Goal: Task Accomplishment & Management: Manage account settings

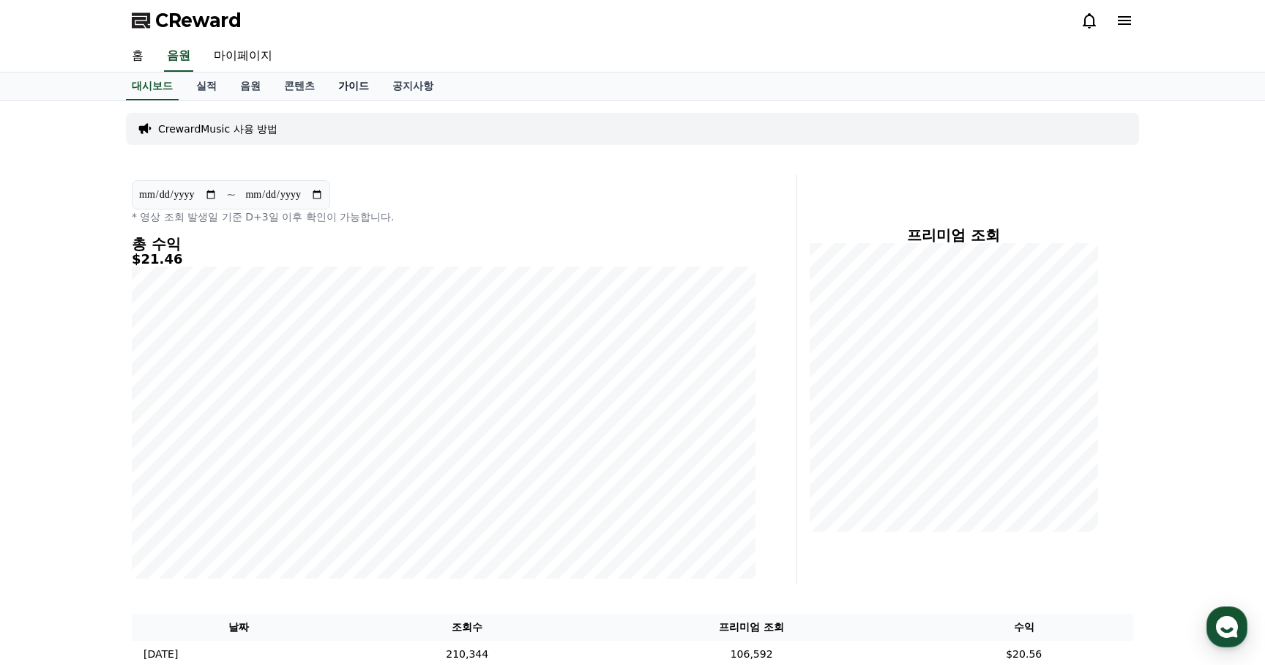
click at [336, 89] on link "가이드" at bounding box center [354, 86] width 54 height 28
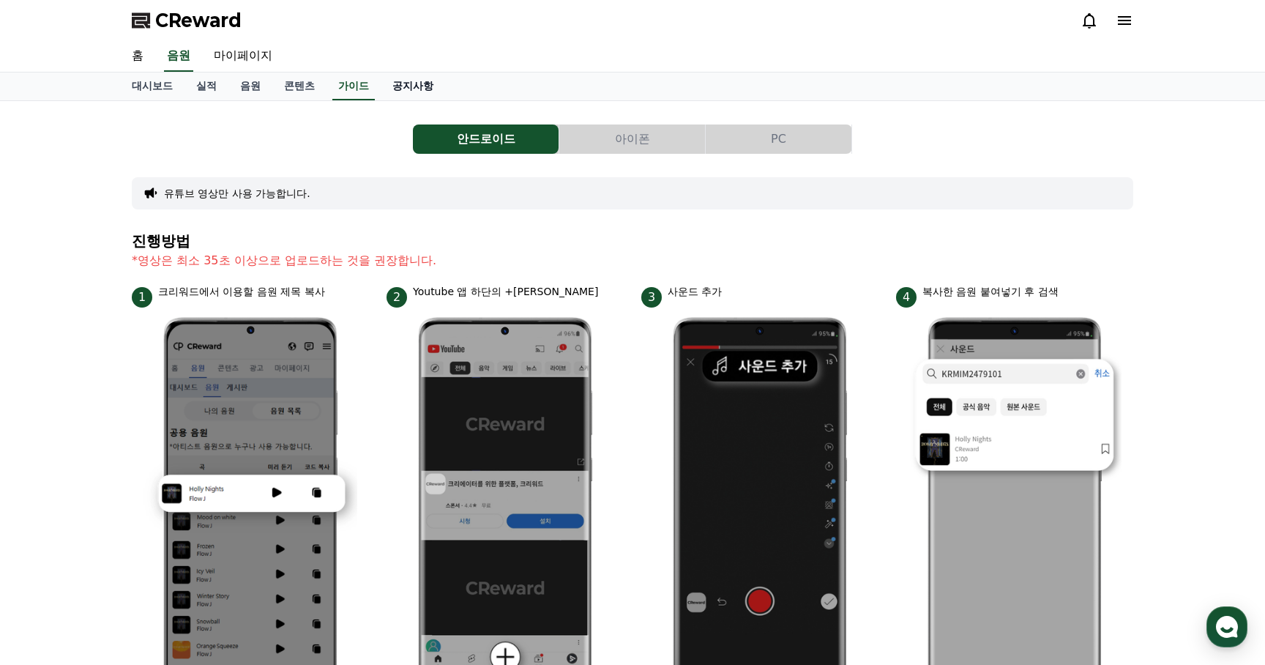
click at [400, 86] on link "공지사항" at bounding box center [413, 86] width 64 height 28
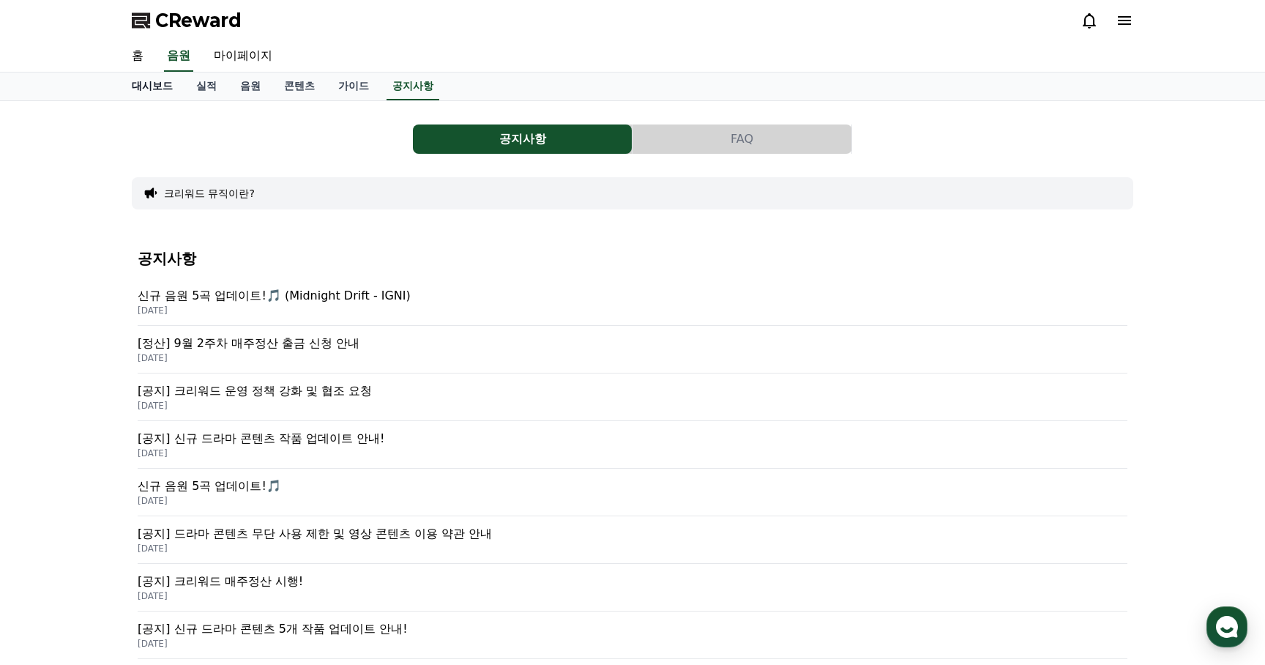
click at [157, 85] on link "대시보드" at bounding box center [152, 86] width 64 height 28
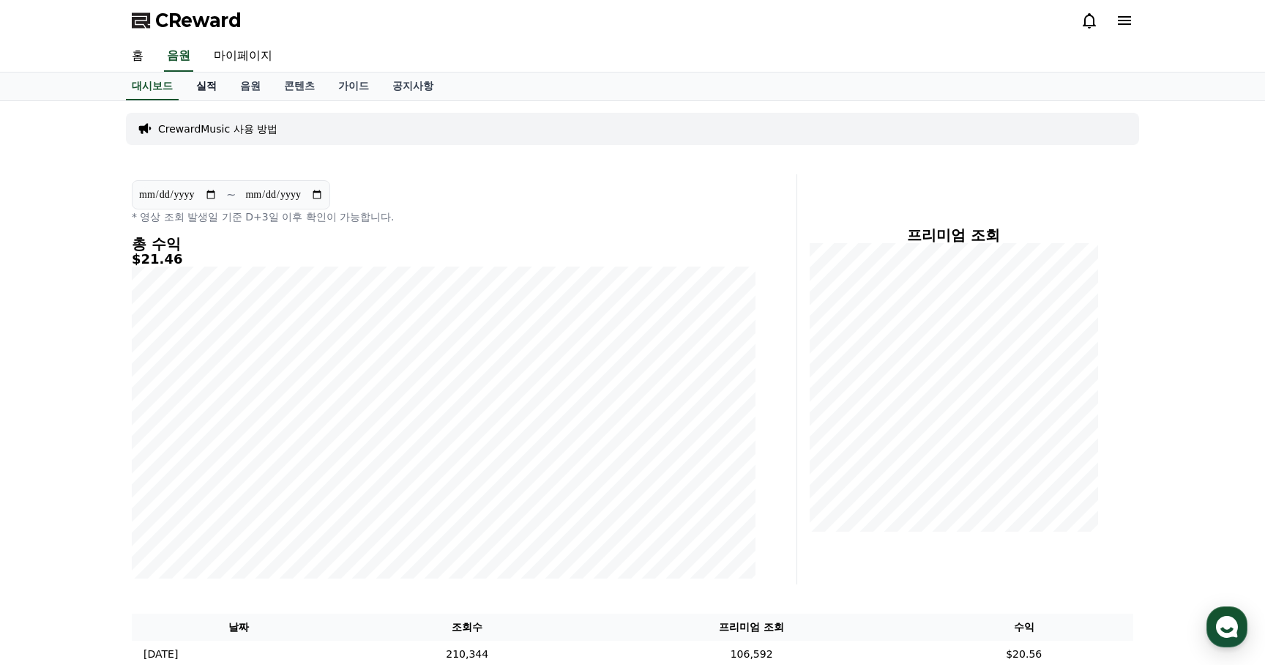
click at [201, 91] on link "실적" at bounding box center [207, 86] width 44 height 28
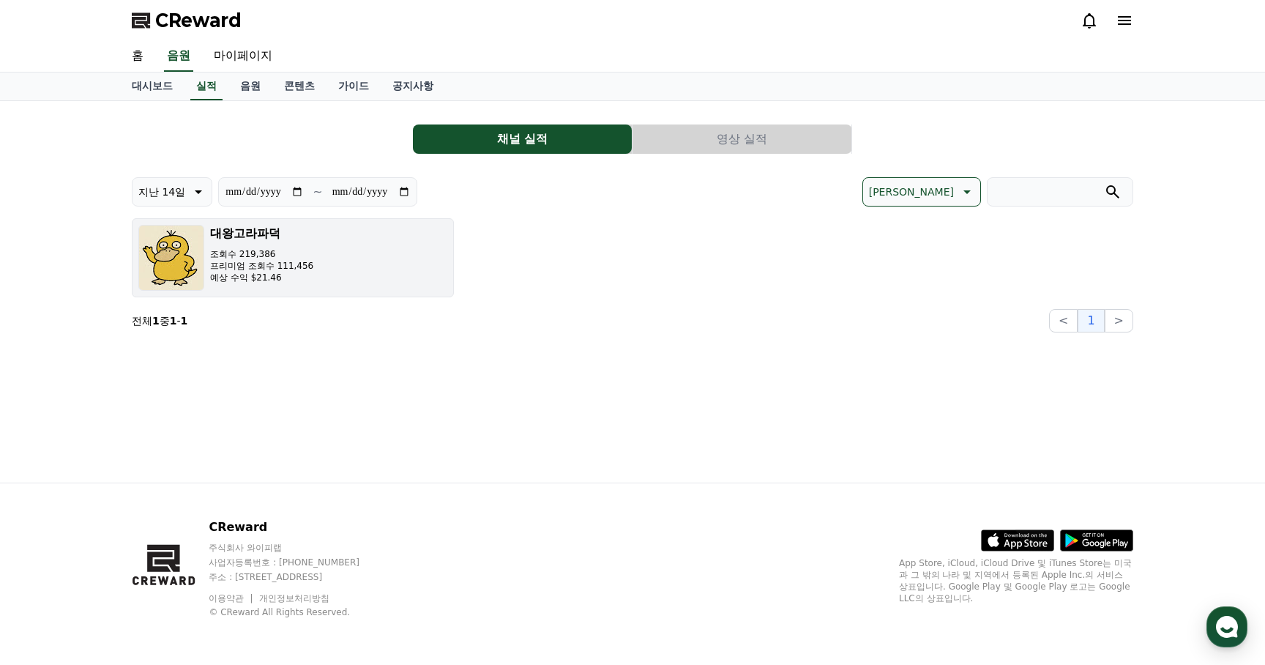
click at [364, 259] on button "[DEMOGRAPHIC_DATA] 조회수 219,386 프리미엄 조회수 111,456 예상 수익 $21.46" at bounding box center [293, 257] width 322 height 79
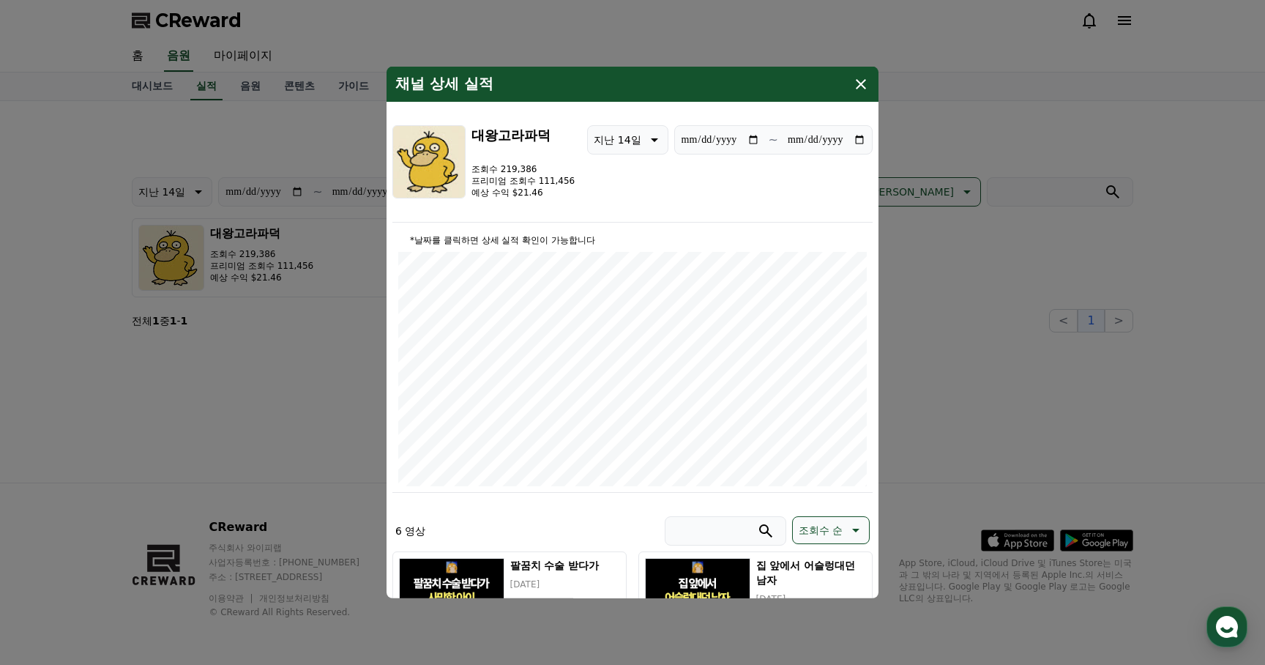
click at [859, 80] on icon "modal" at bounding box center [861, 84] width 18 height 18
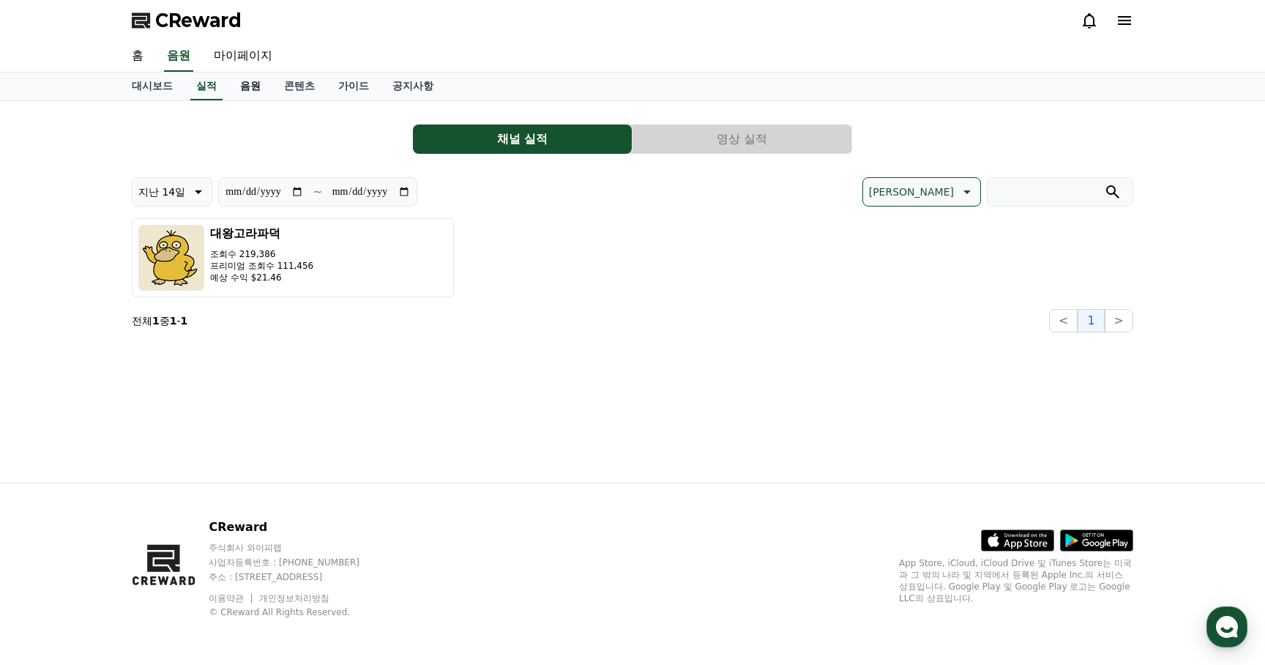
click at [242, 86] on link "음원" at bounding box center [250, 86] width 44 height 28
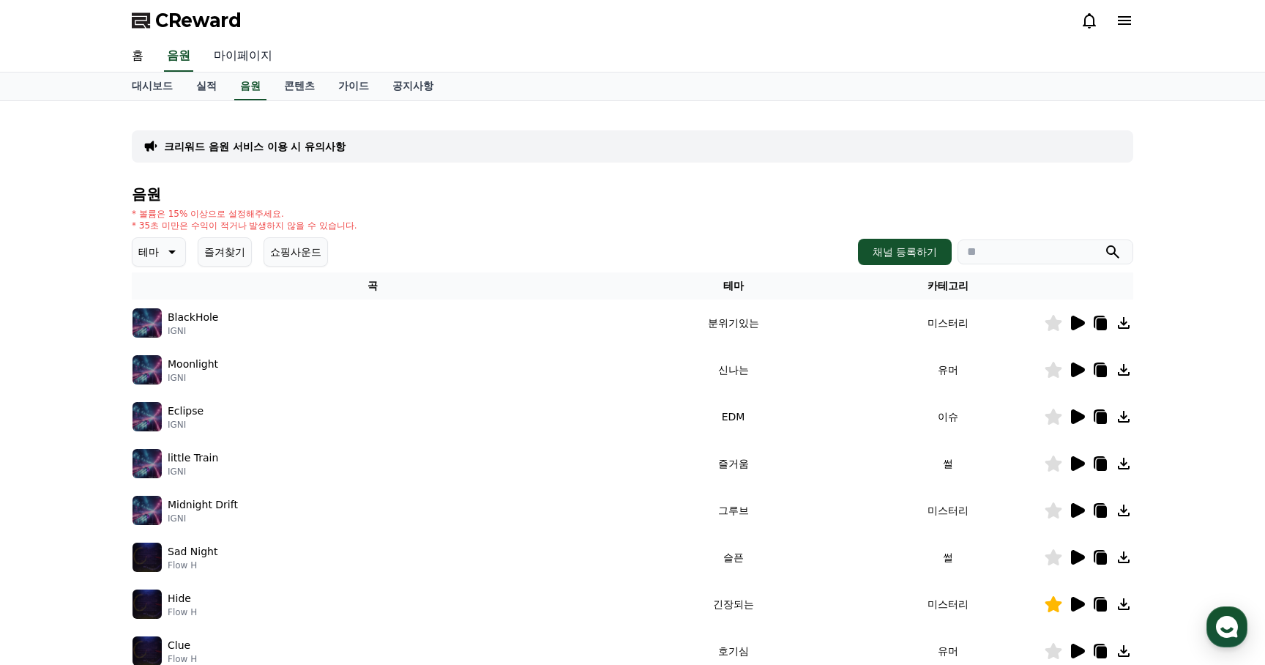
click at [233, 60] on link "마이페이지" at bounding box center [243, 56] width 82 height 31
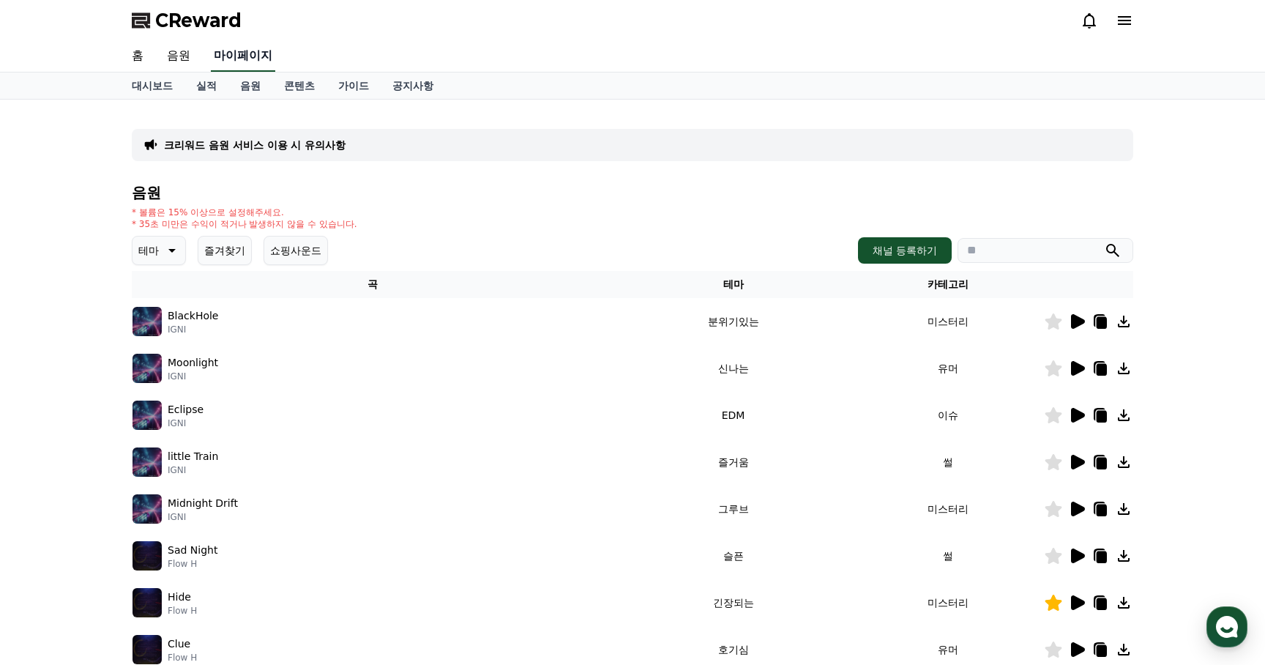
select select "**********"
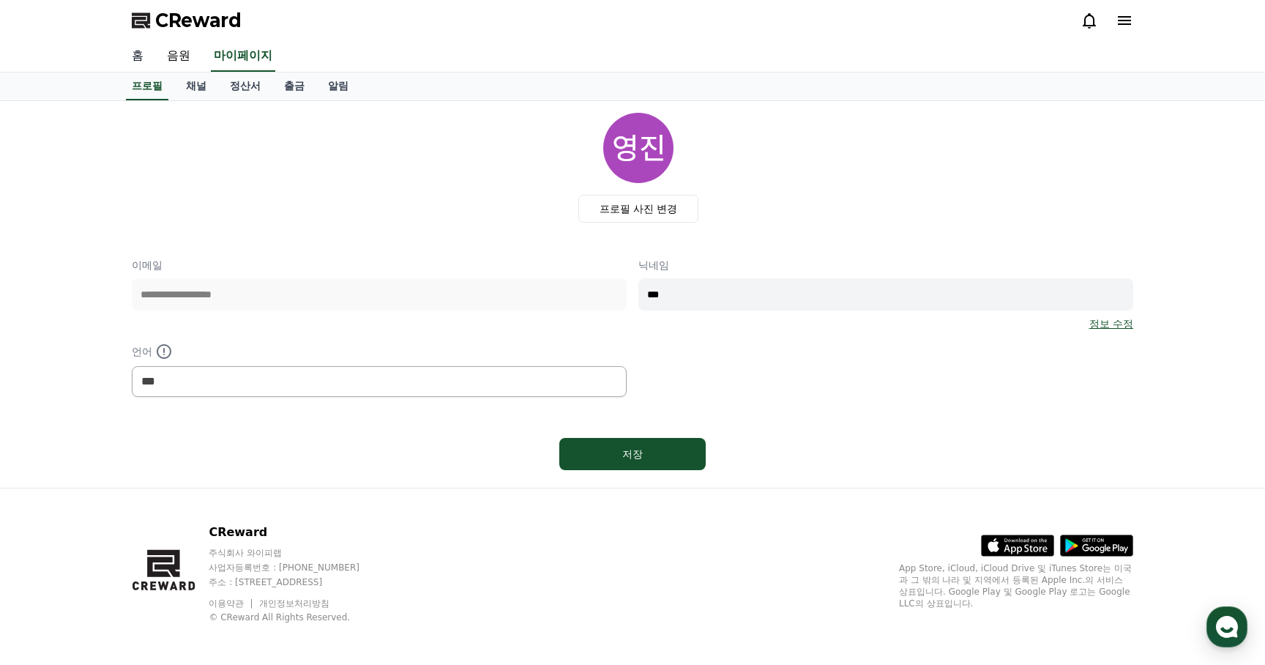
click at [139, 53] on link "홈" at bounding box center [137, 56] width 35 height 31
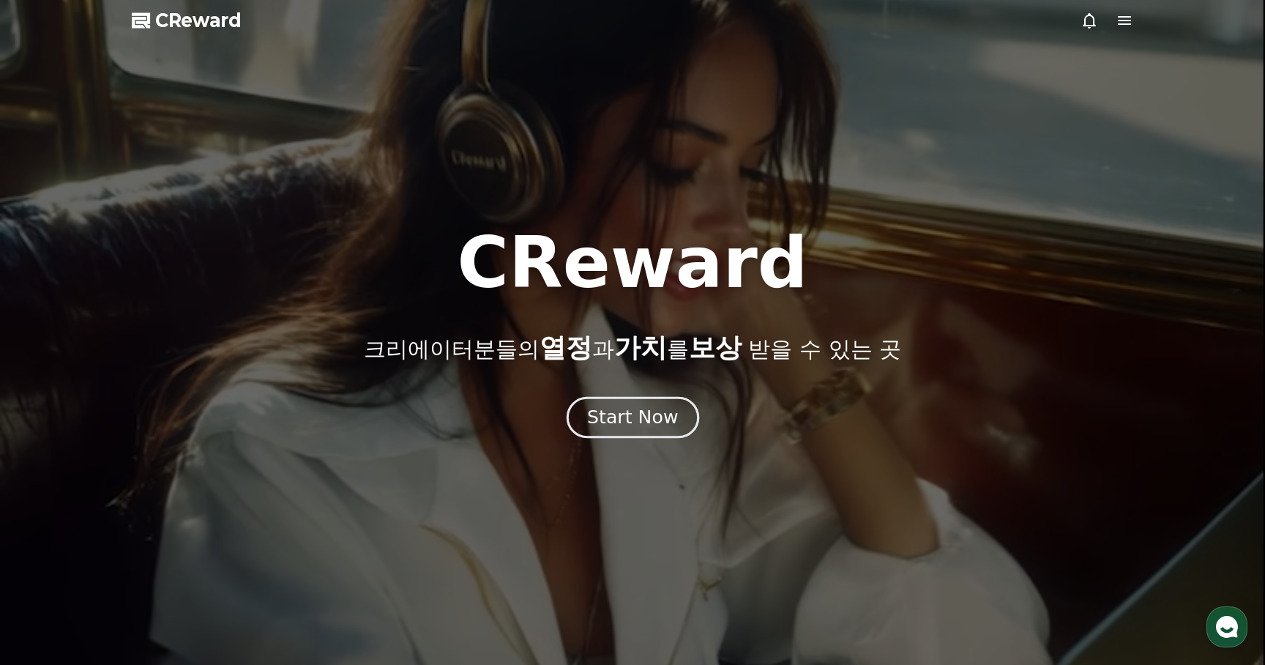
click at [616, 434] on button "Start Now" at bounding box center [632, 418] width 133 height 42
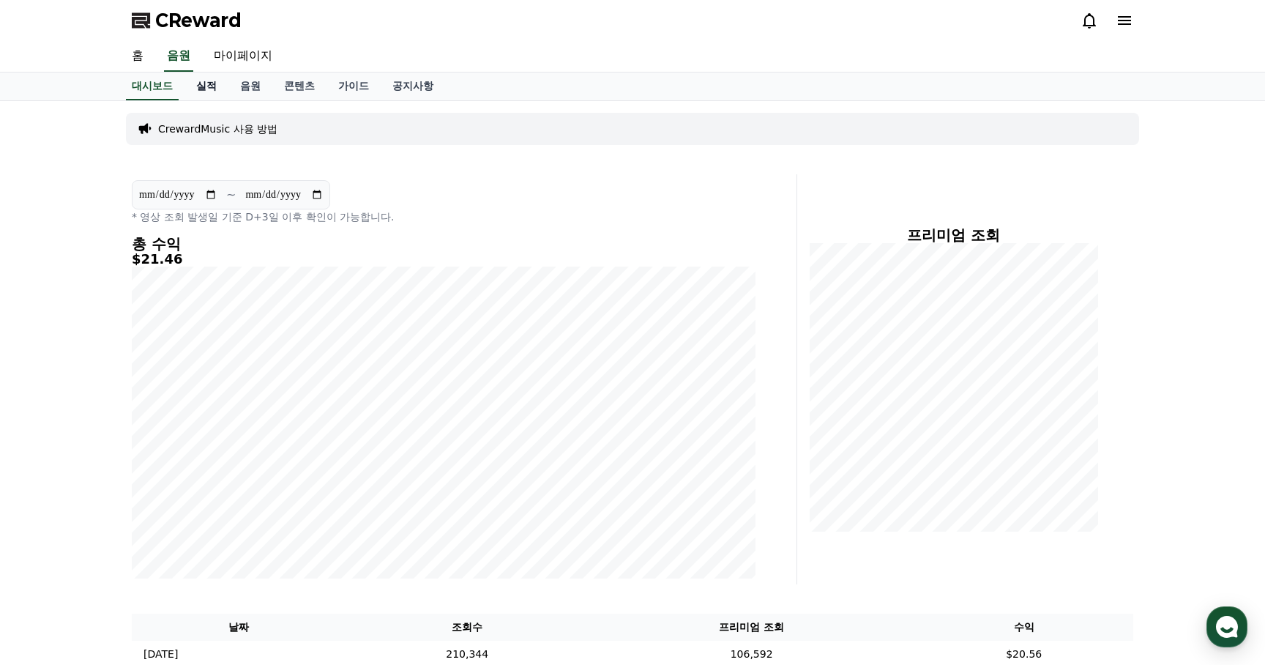
click at [200, 87] on link "실적" at bounding box center [207, 86] width 44 height 28
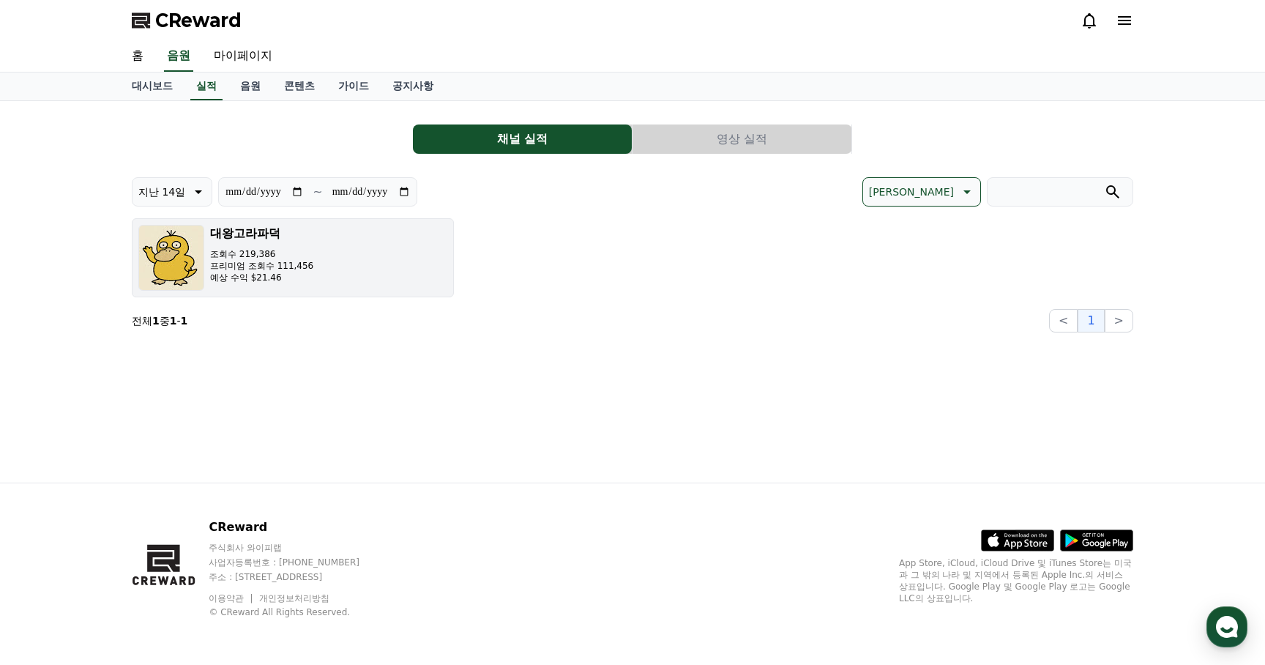
click at [266, 289] on div "[DEMOGRAPHIC_DATA] 조회수 219,386 프리미엄 조회수 111,456 예상 수익 $21.46" at bounding box center [261, 258] width 103 height 66
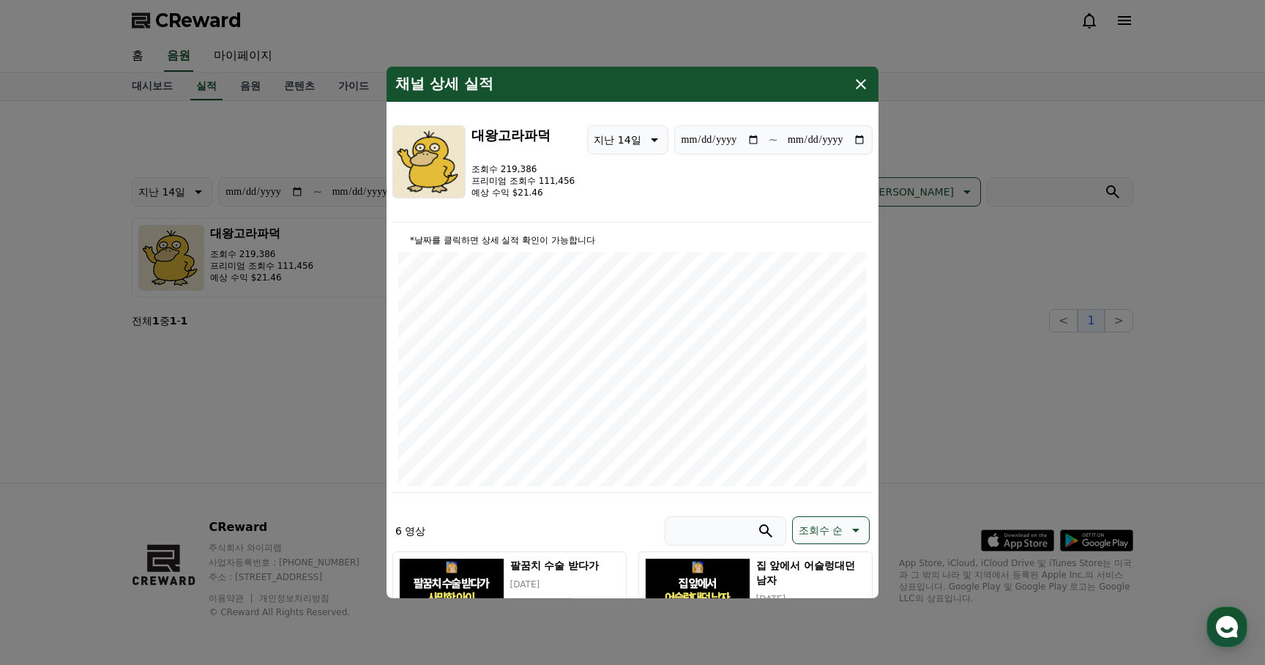
click at [863, 85] on icon "modal" at bounding box center [861, 84] width 10 height 10
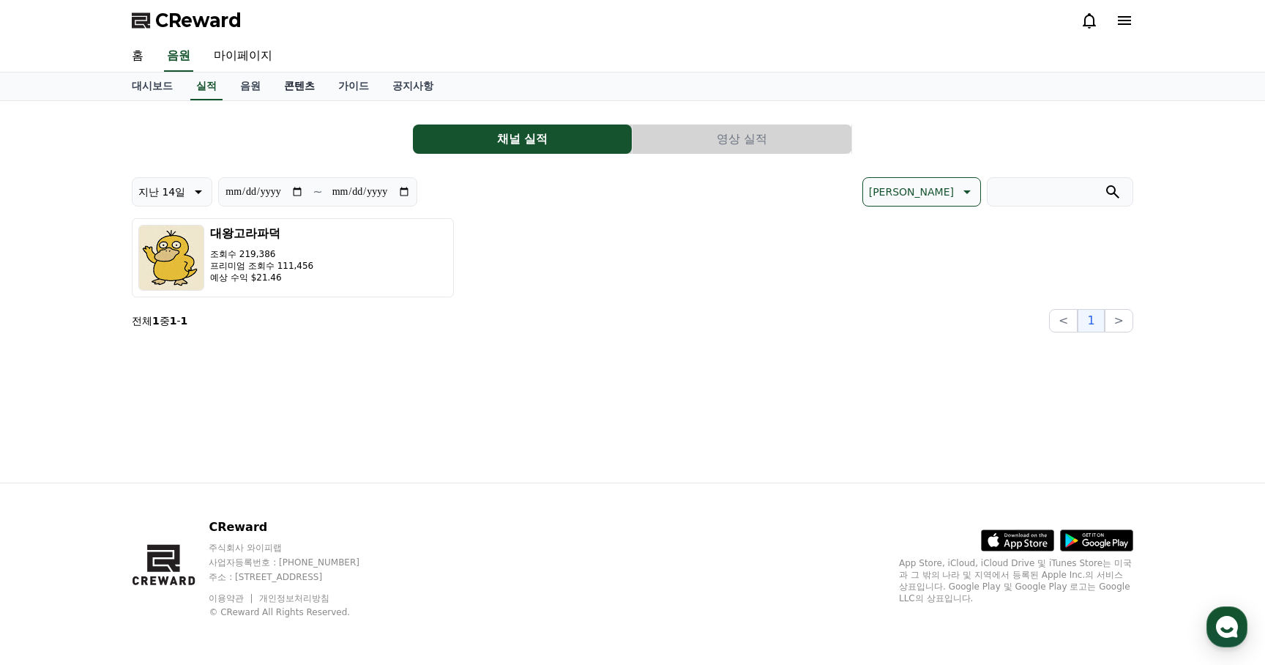
click at [294, 85] on link "콘텐츠" at bounding box center [299, 86] width 54 height 28
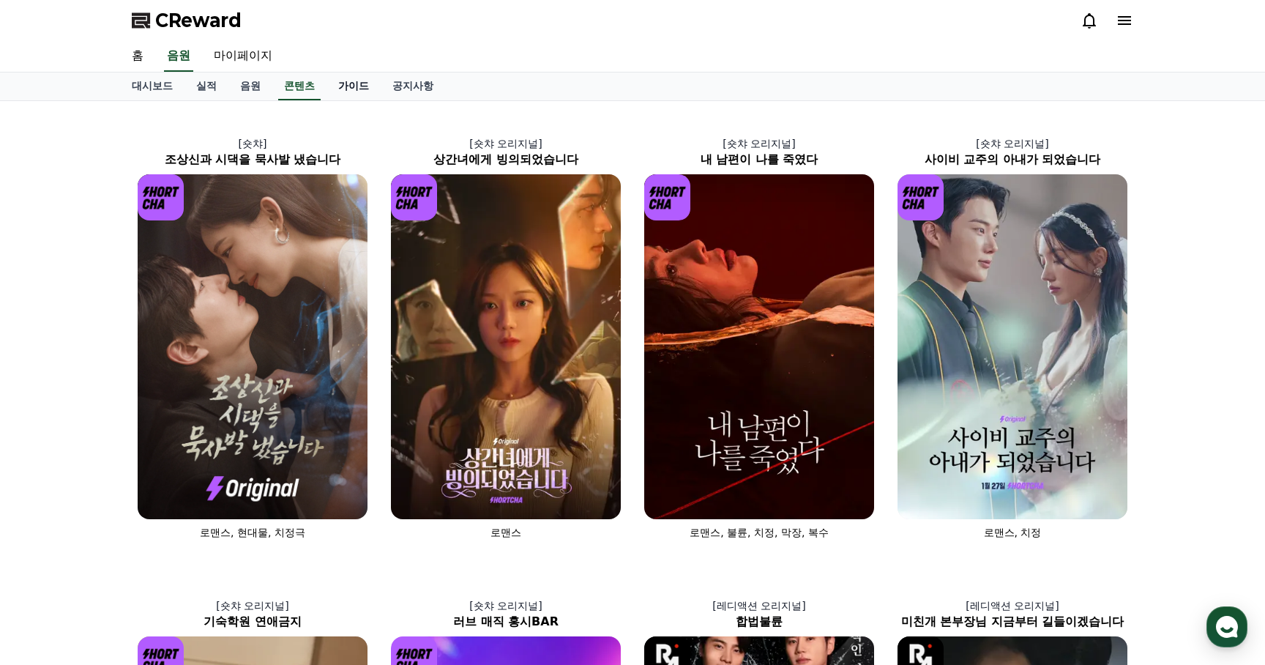
click at [350, 79] on link "가이드" at bounding box center [354, 86] width 54 height 28
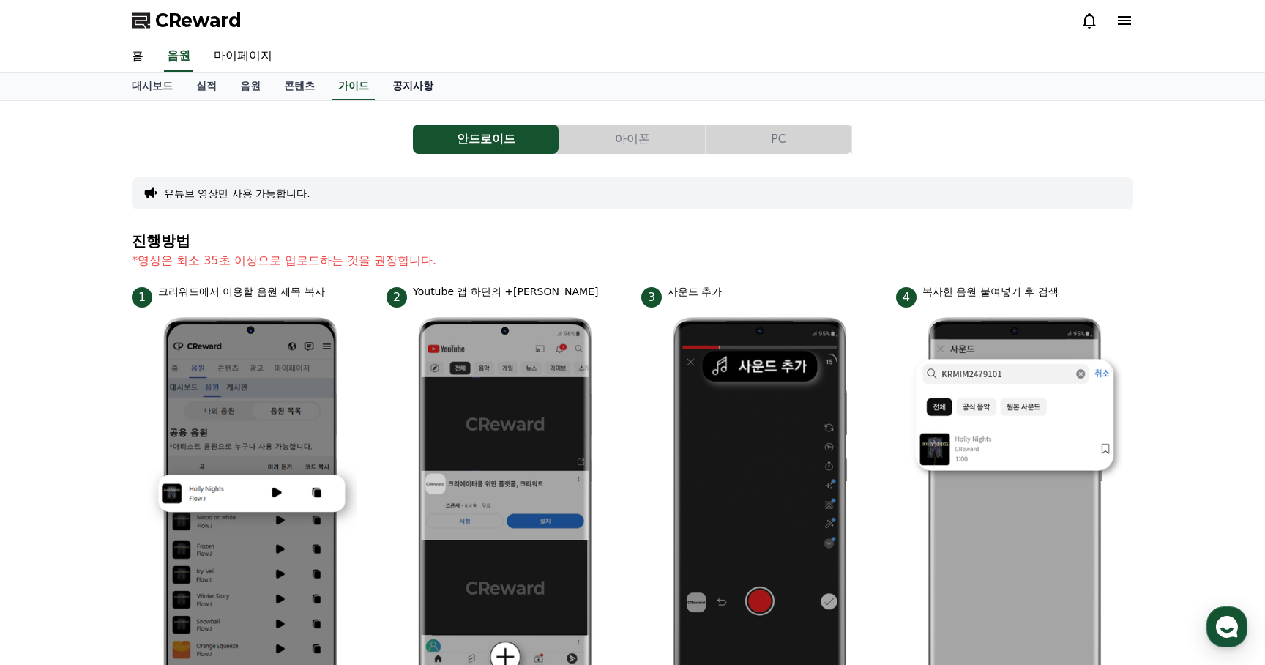
click at [389, 85] on link "공지사항" at bounding box center [413, 86] width 64 height 28
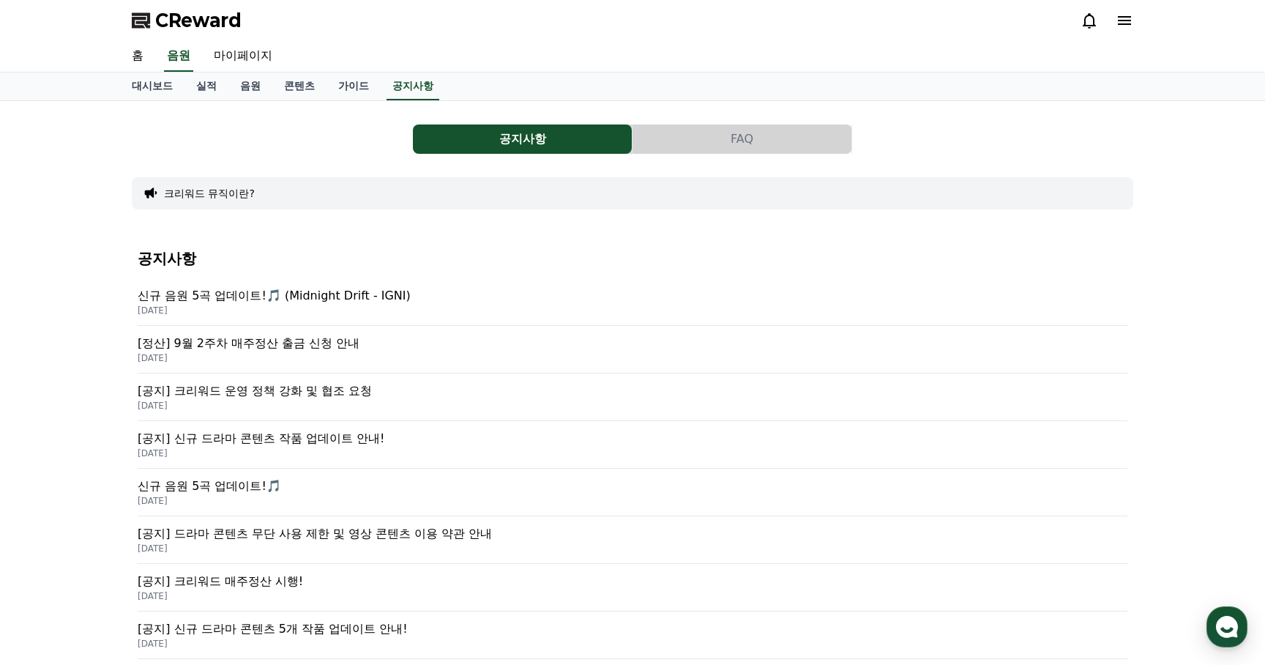
click at [305, 345] on p "[정산] 9월 2주차 매주정산 출금 신청 안내" at bounding box center [633, 344] width 990 height 18
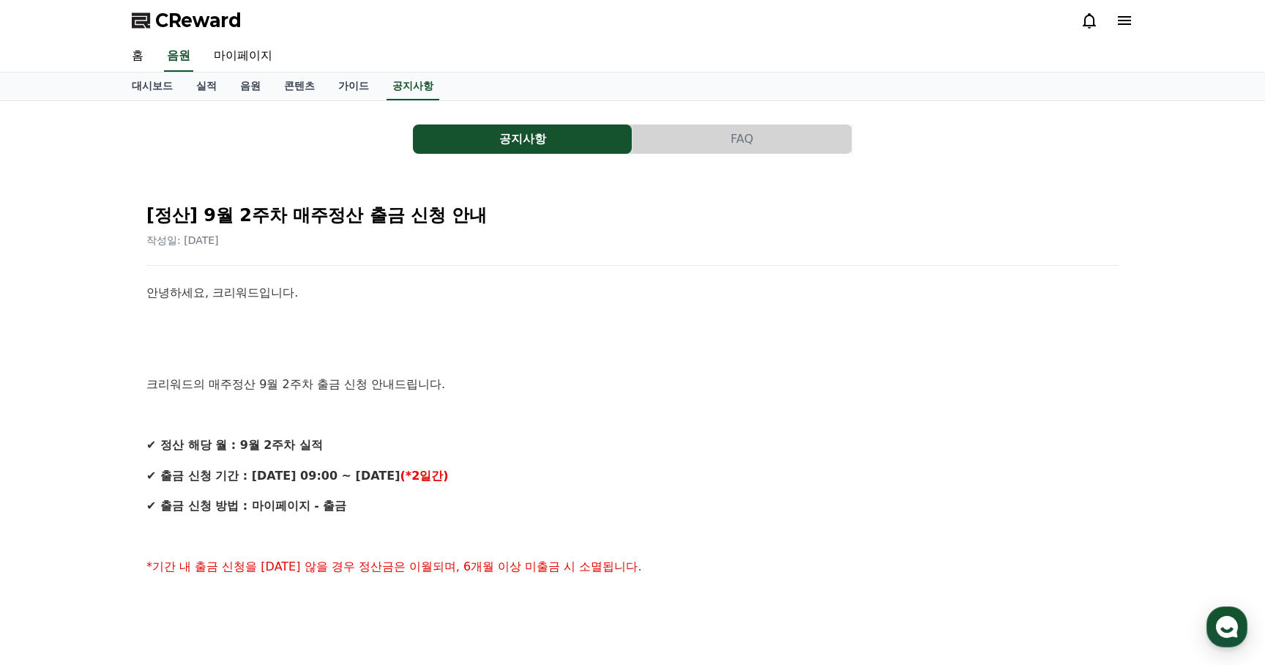
drag, startPoint x: 272, startPoint y: 474, endPoint x: 437, endPoint y: 474, distance: 165.5
click at [437, 474] on p "✔ 출금 신청 기간 : [DATE] 09:00 ~ [DATE] (*2일간)" at bounding box center [632, 475] width 972 height 19
click at [233, 63] on link "마이페이지" at bounding box center [243, 56] width 82 height 31
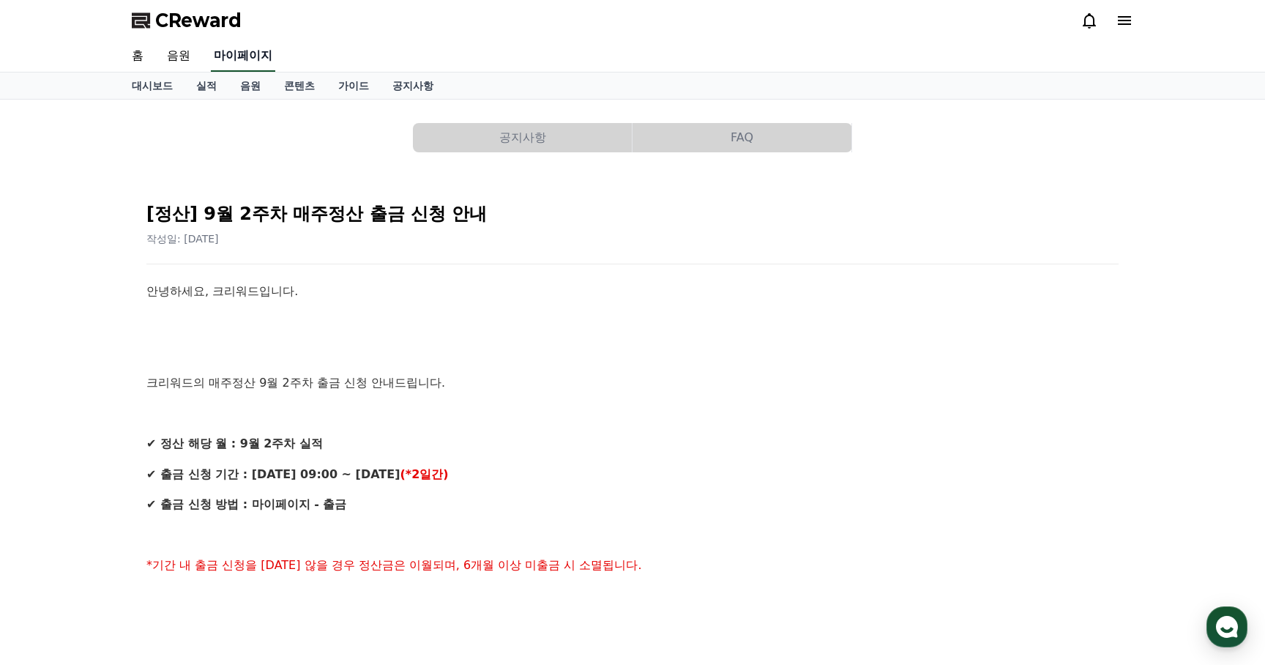
select select "**********"
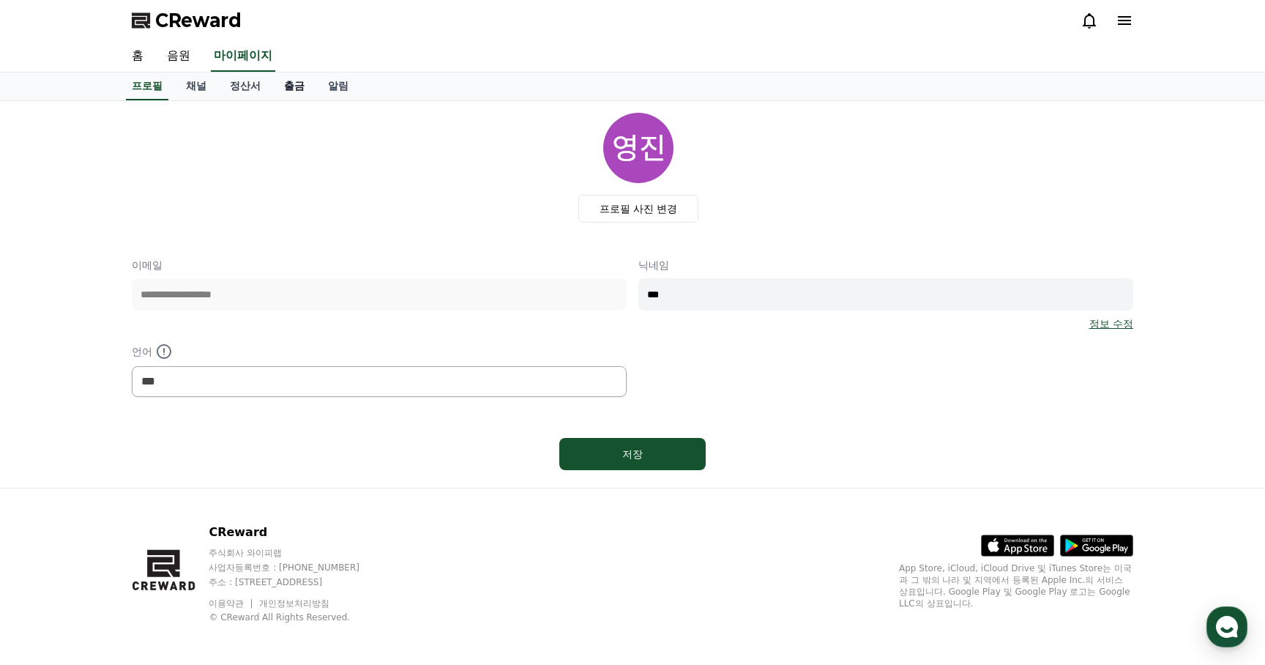
click at [279, 91] on link "출금" at bounding box center [294, 86] width 44 height 28
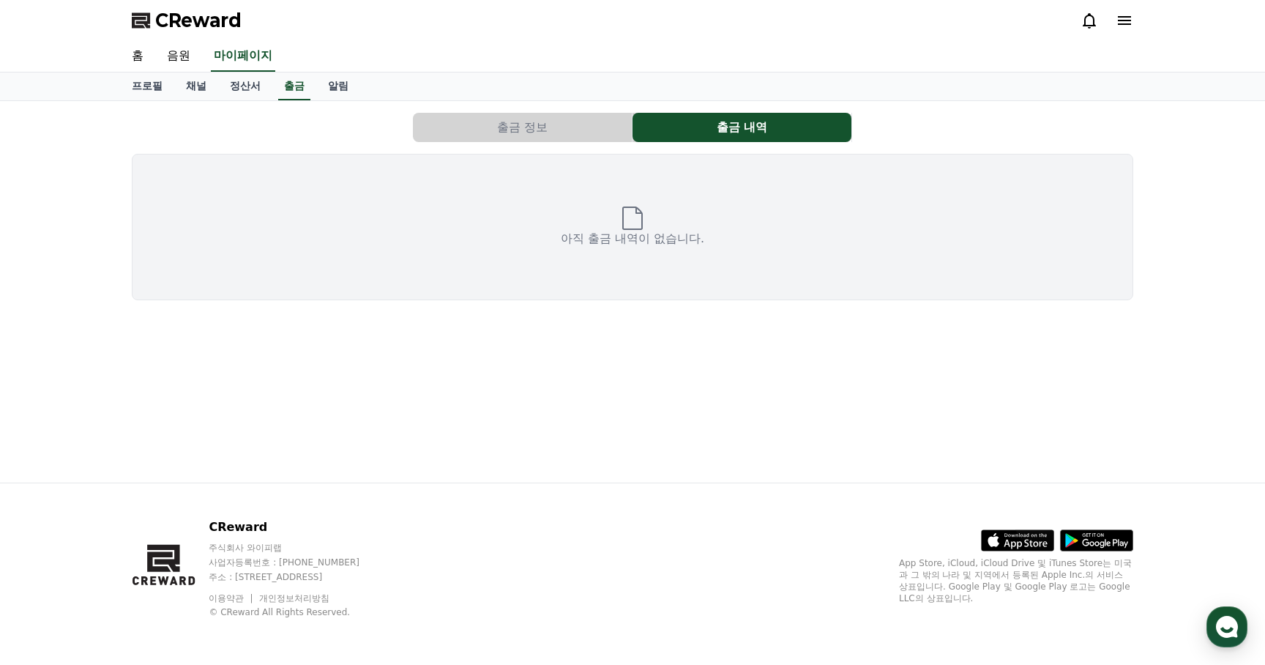
click at [537, 126] on button "출금 정보" at bounding box center [522, 127] width 219 height 29
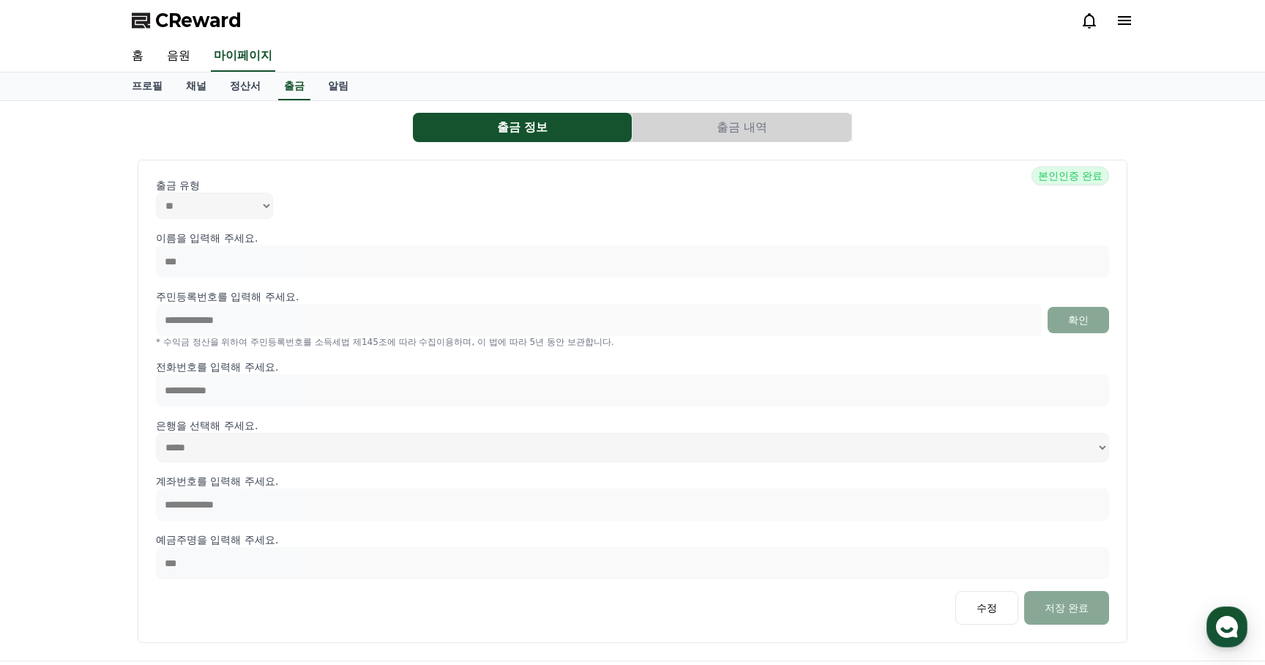
click at [693, 133] on button "출금 내역" at bounding box center [742, 127] width 219 height 29
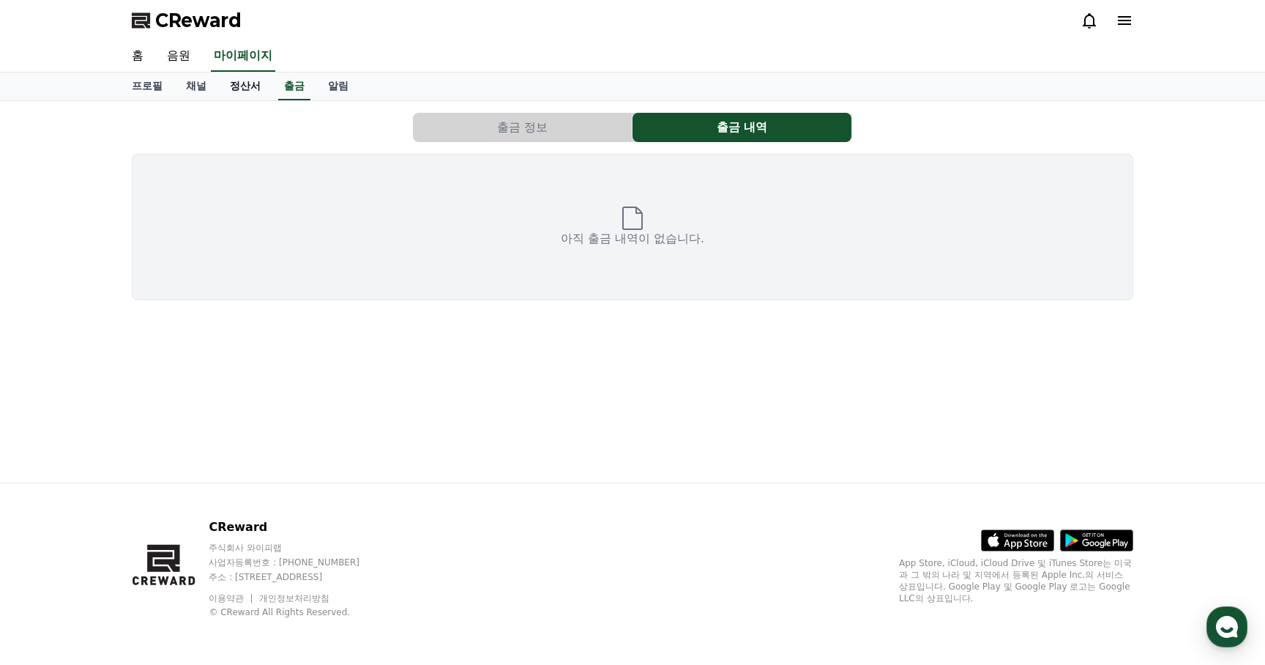
click at [239, 83] on link "정산서" at bounding box center [245, 86] width 54 height 28
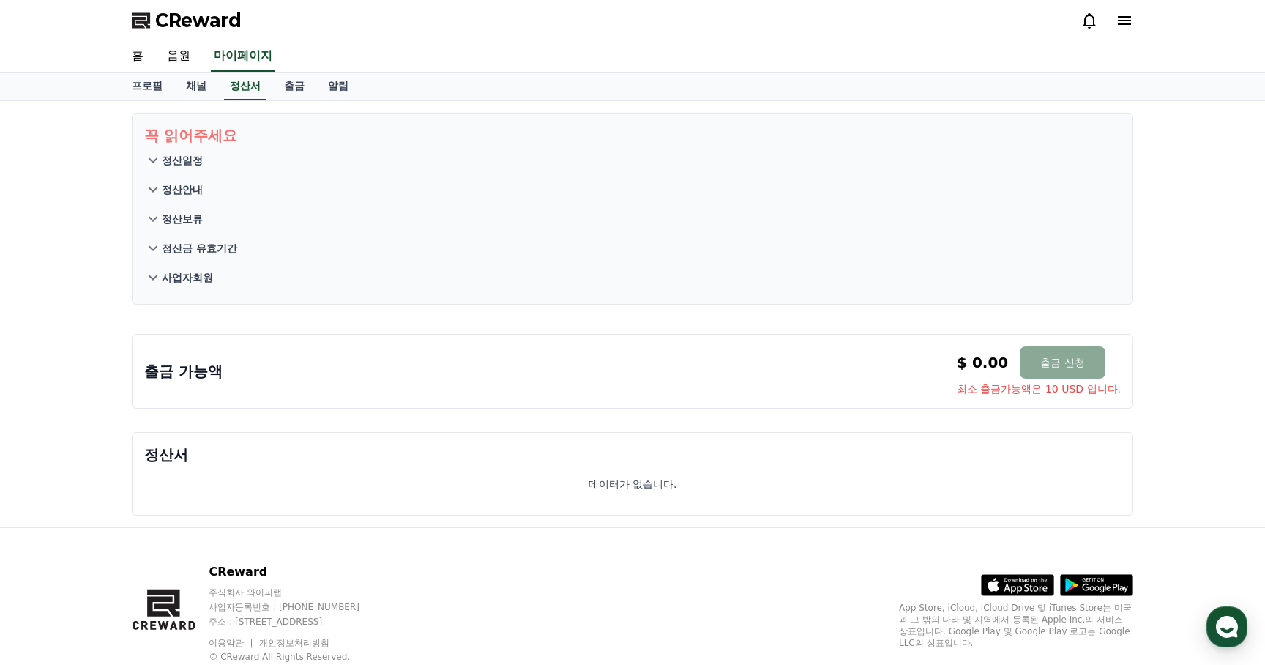
click at [186, 165] on p "정산일정" at bounding box center [182, 160] width 41 height 15
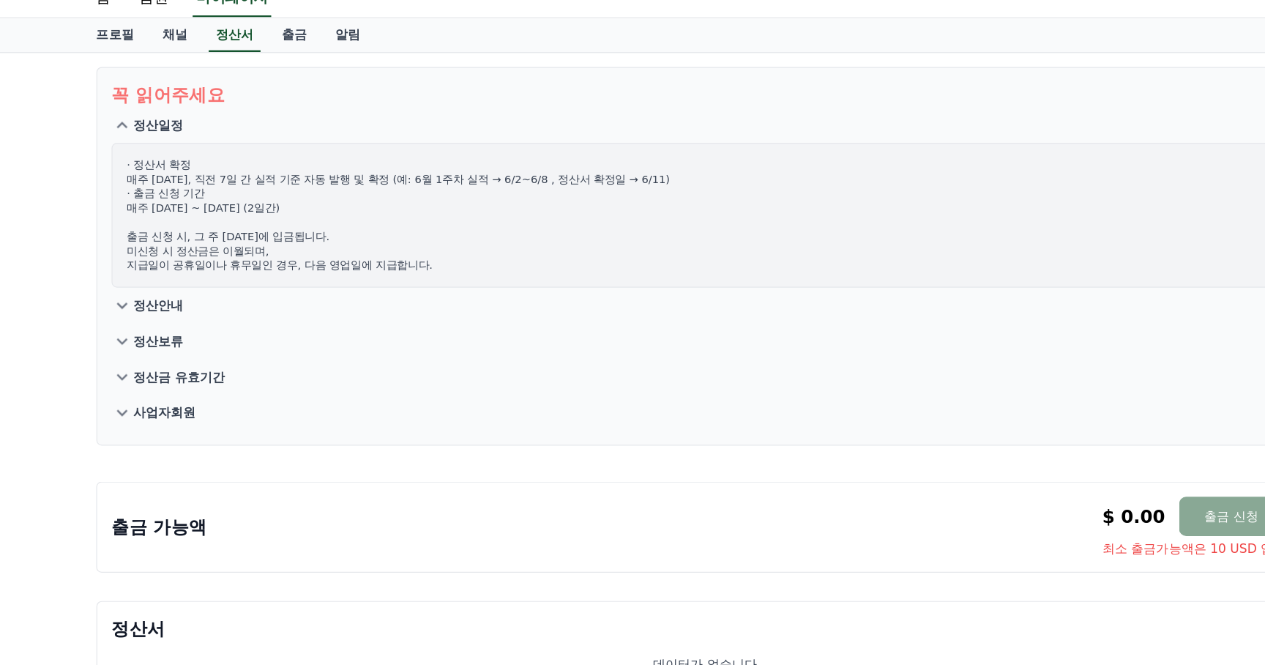
click at [226, 311] on button "정산안내" at bounding box center [632, 308] width 977 height 29
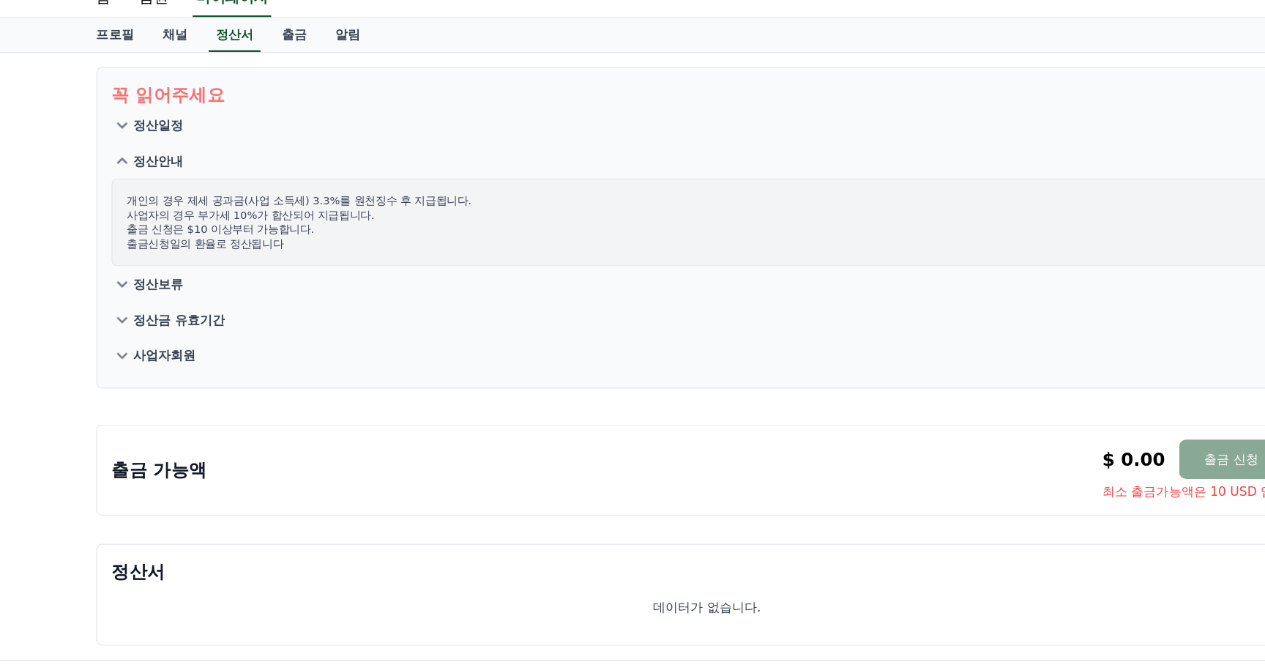
click at [229, 295] on button "정산보류" at bounding box center [632, 290] width 977 height 29
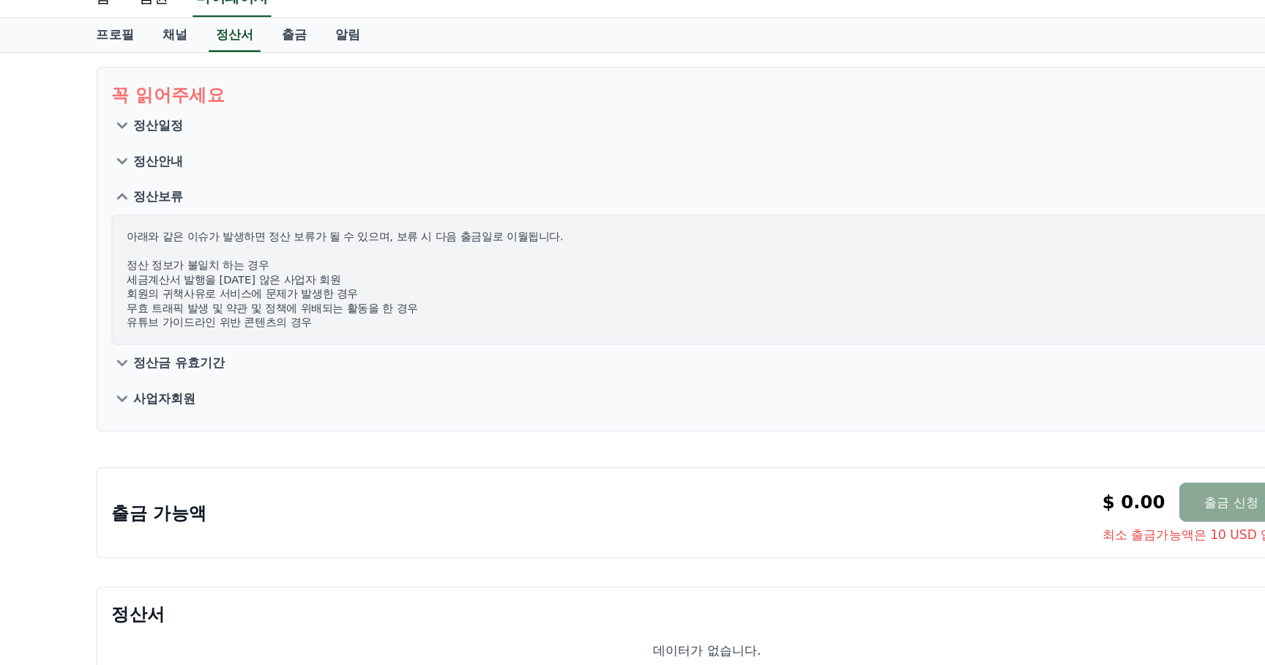
click at [218, 360] on p "정산금 유효기간" at bounding box center [199, 355] width 75 height 15
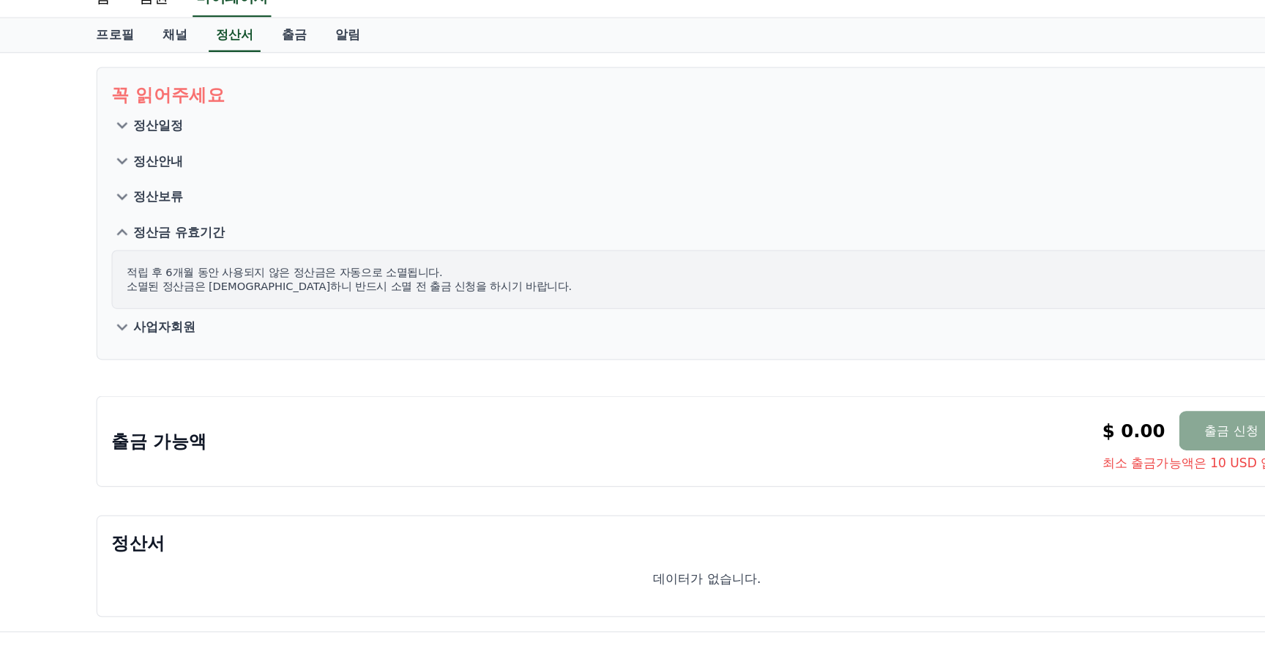
click at [214, 329] on button "사업자회원" at bounding box center [632, 325] width 977 height 29
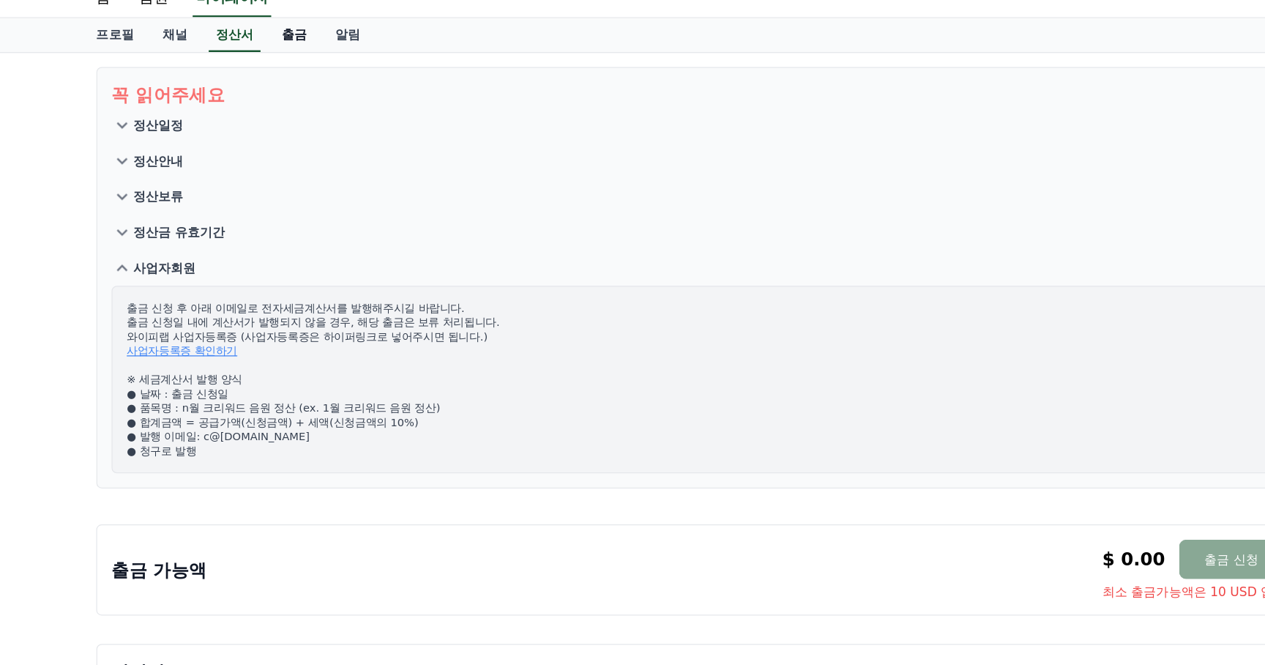
click at [282, 82] on link "출금" at bounding box center [294, 86] width 44 height 28
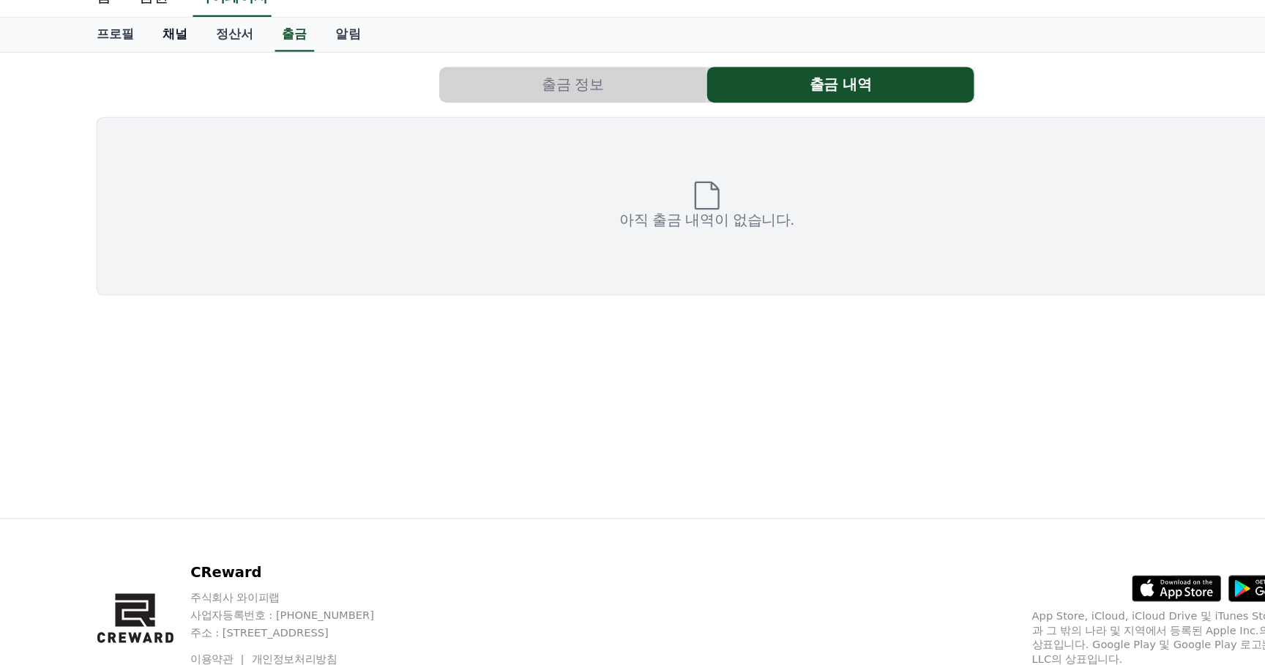
click at [191, 92] on link "채널" at bounding box center [196, 86] width 44 height 28
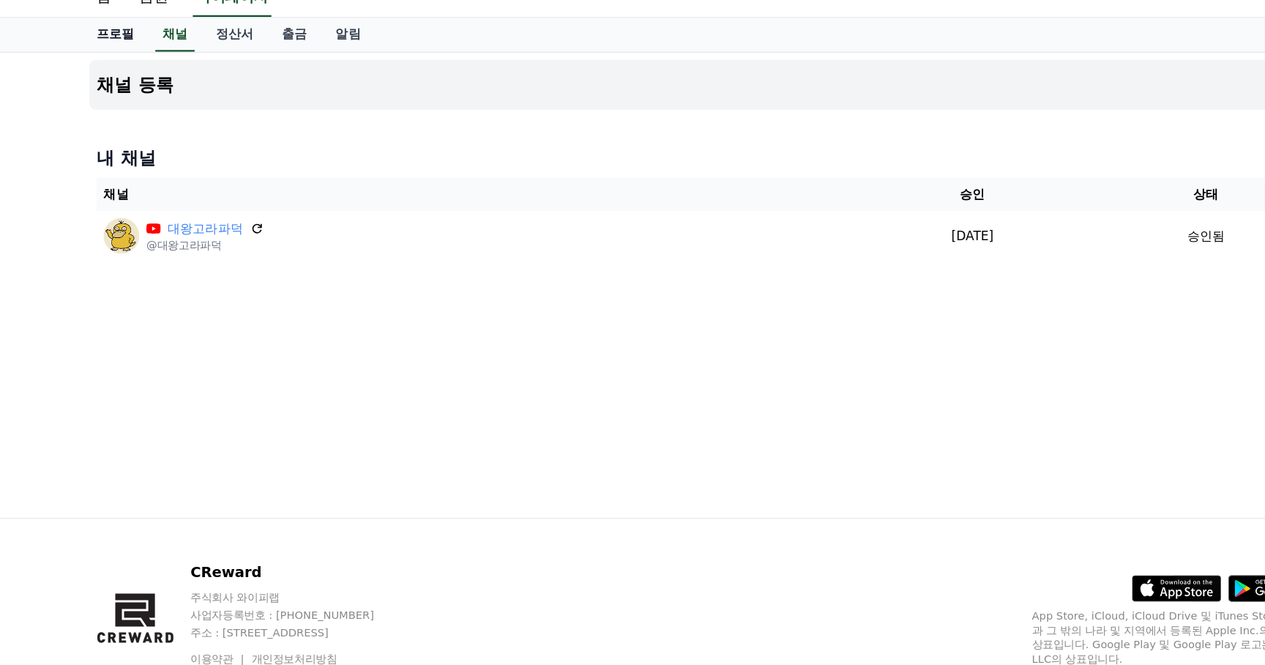
click at [148, 90] on link "프로필" at bounding box center [147, 86] width 54 height 28
select select "**********"
